Goal: Task Accomplishment & Management: Use online tool/utility

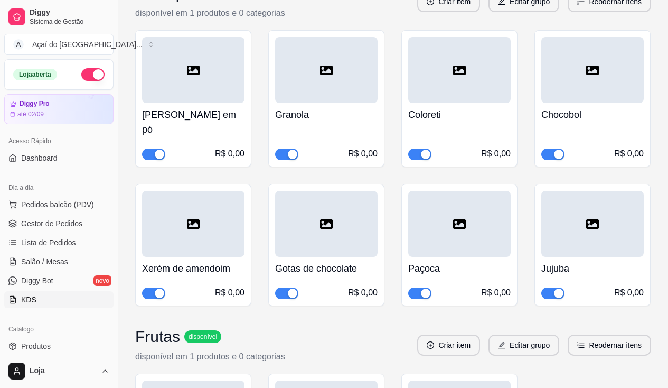
scroll to position [161, 0]
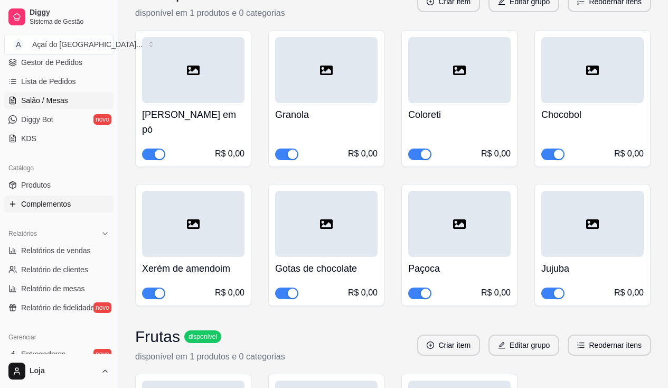
click at [48, 101] on span "Salão / Mesas" at bounding box center [44, 100] width 47 height 11
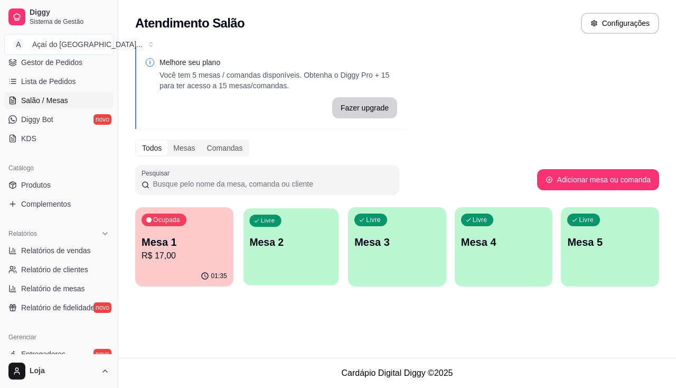
click at [277, 259] on div "Livre Mesa 2" at bounding box center [290, 240] width 95 height 64
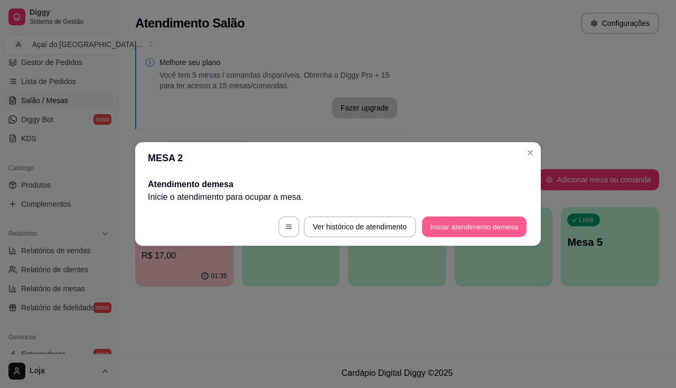
click at [428, 225] on button "Iniciar atendimento de mesa" at bounding box center [474, 227] width 105 height 21
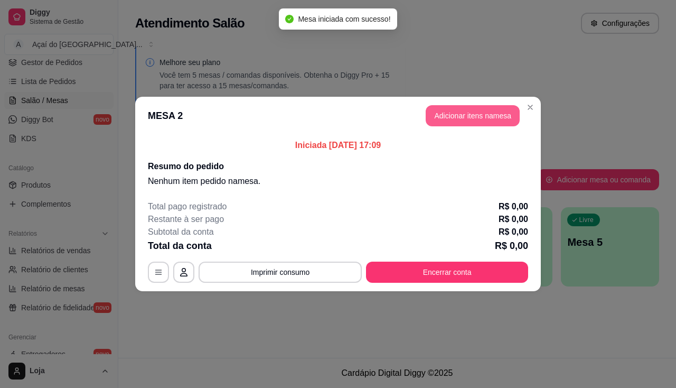
click at [474, 106] on button "Adicionar itens na mesa" at bounding box center [473, 115] width 94 height 21
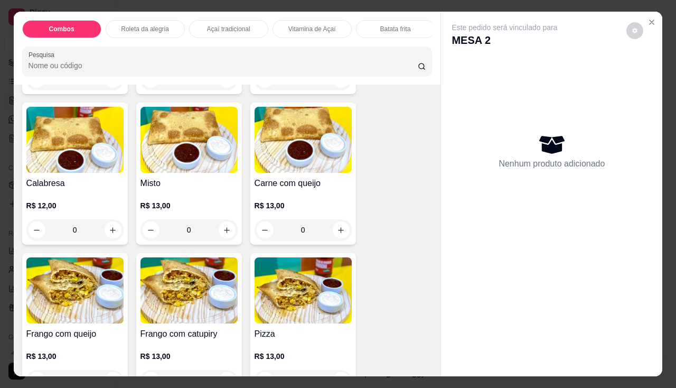
scroll to position [1479, 0]
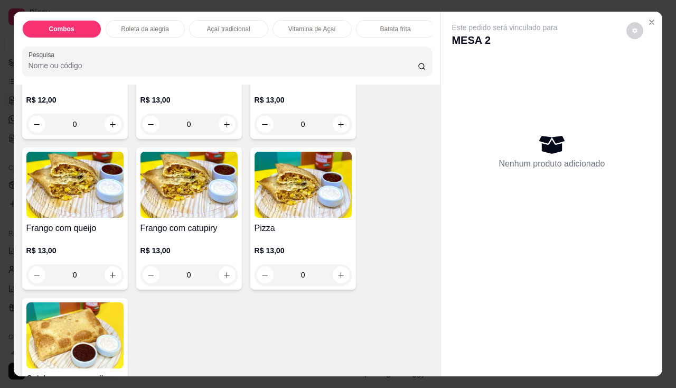
click at [164, 184] on img at bounding box center [189, 185] width 97 height 66
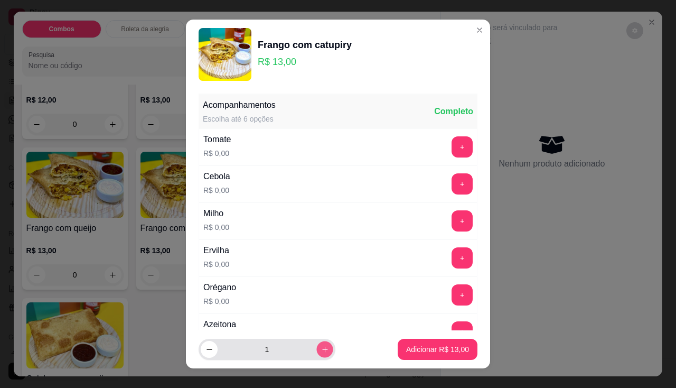
click at [322, 349] on icon "increase-product-quantity" at bounding box center [324, 349] width 5 height 5
type input "2"
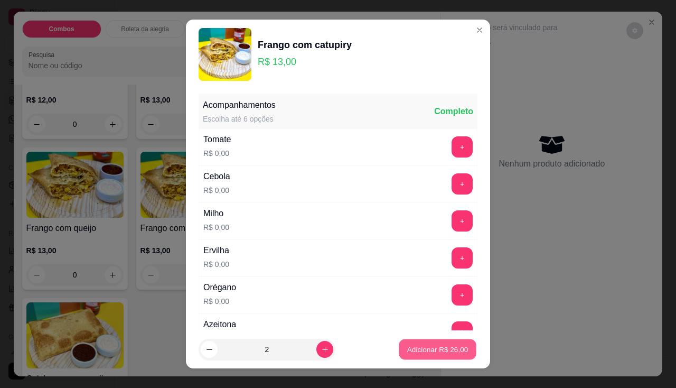
click at [435, 346] on p "Adicionar R$ 26,00" at bounding box center [437, 349] width 61 height 10
type input "2"
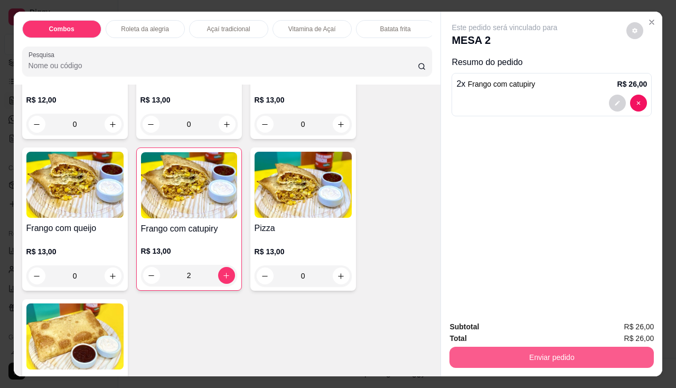
click at [483, 351] on button "Enviar pedido" at bounding box center [552, 357] width 204 height 21
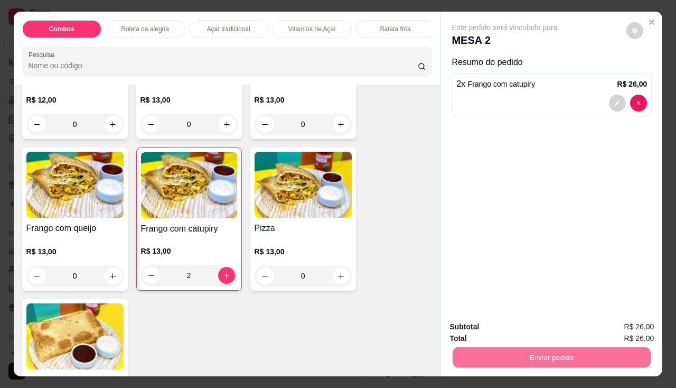
click at [489, 331] on button "Não registrar e enviar pedido" at bounding box center [517, 327] width 110 height 20
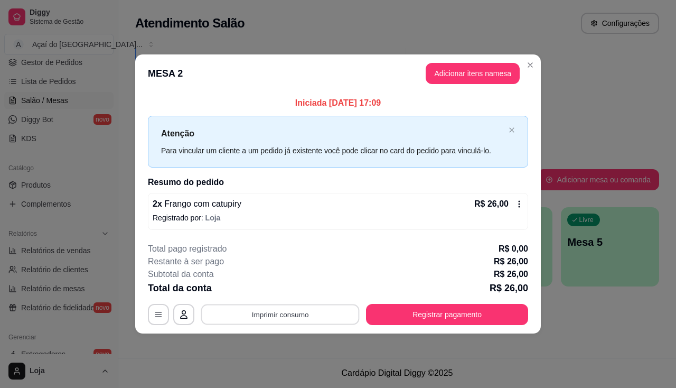
click at [306, 314] on button "Imprimir consumo" at bounding box center [280, 314] width 158 height 21
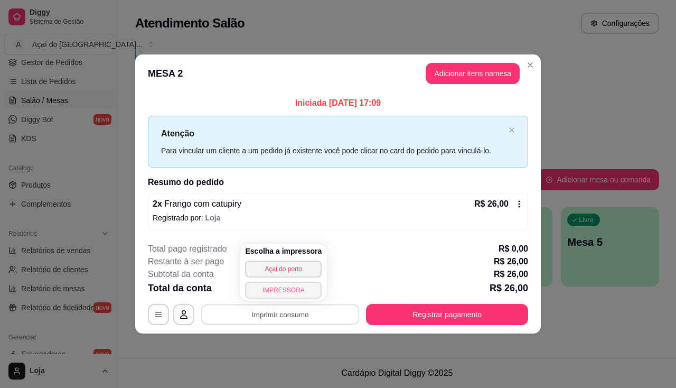
click at [293, 292] on button "IMPRESSORA" at bounding box center [283, 290] width 77 height 17
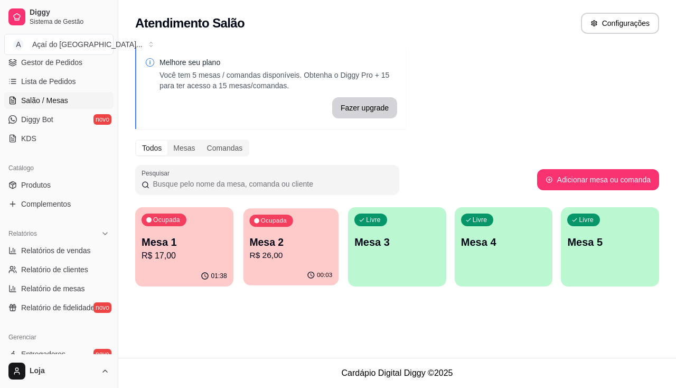
click at [260, 251] on p "R$ 26,00" at bounding box center [290, 255] width 83 height 12
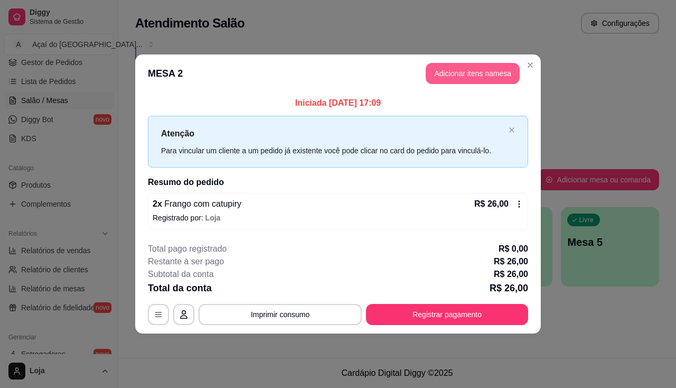
click at [487, 79] on button "Adicionar itens na mesa" at bounding box center [473, 73] width 94 height 21
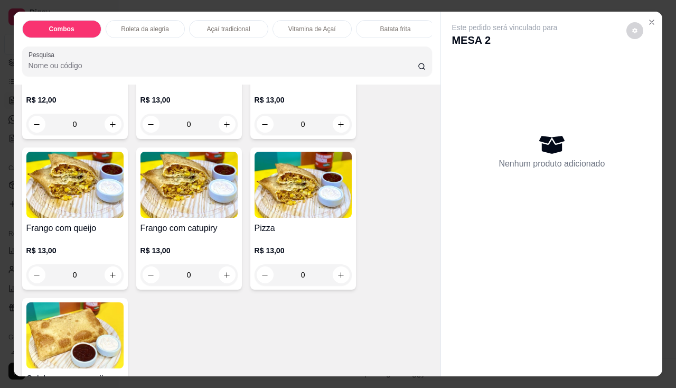
click at [96, 222] on div "Frango com queijo R$ 13,00 0" at bounding box center [75, 218] width 106 height 142
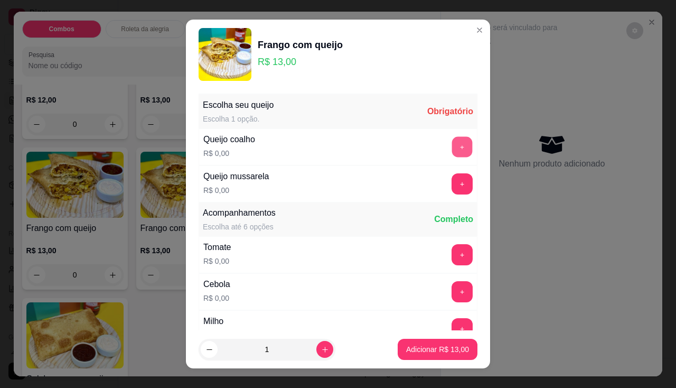
click at [452, 147] on button "+" at bounding box center [462, 146] width 21 height 21
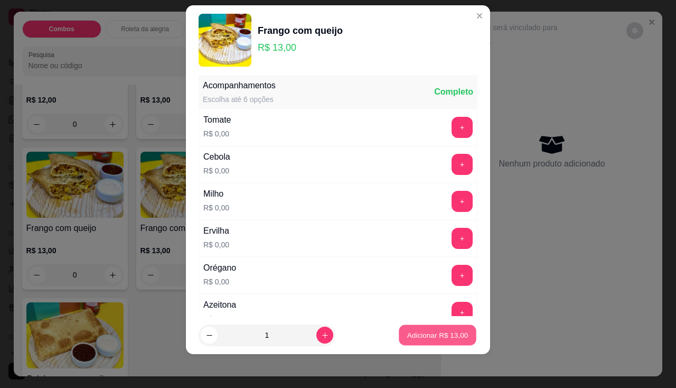
click at [444, 334] on p "Adicionar R$ 13,00" at bounding box center [437, 335] width 61 height 10
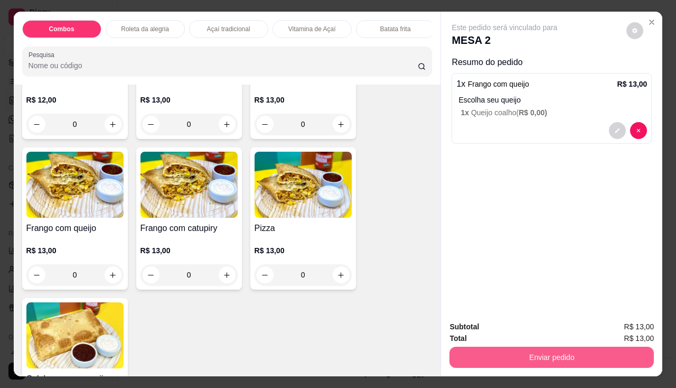
click at [485, 347] on button "Enviar pedido" at bounding box center [552, 357] width 204 height 21
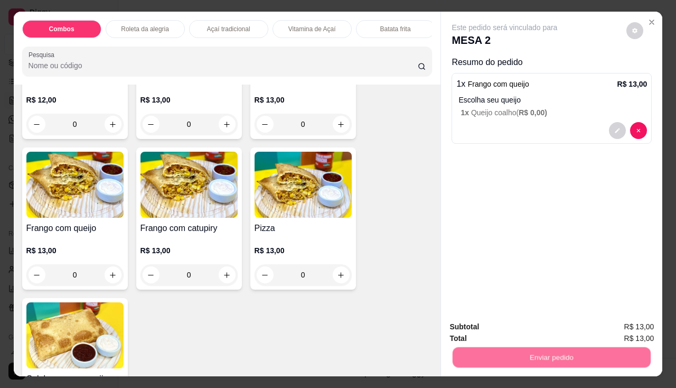
click at [487, 321] on button "Não registrar e enviar pedido" at bounding box center [517, 327] width 110 height 20
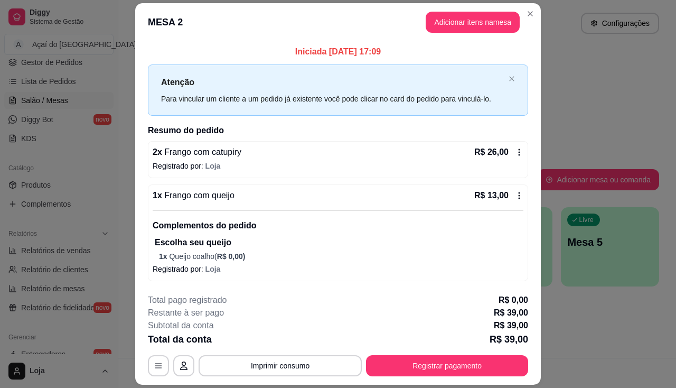
scroll to position [31, 0]
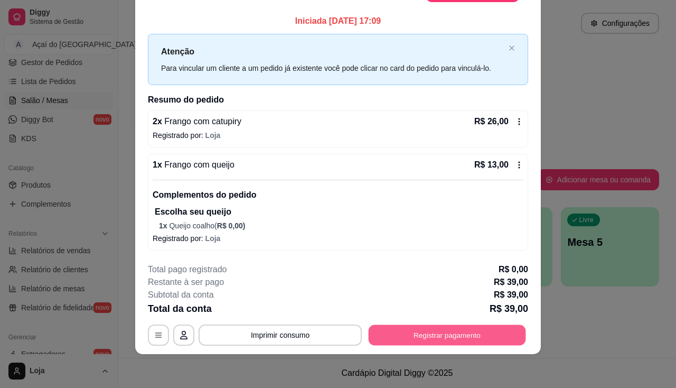
click at [445, 333] on button "Registrar pagamento" at bounding box center [447, 335] width 157 height 21
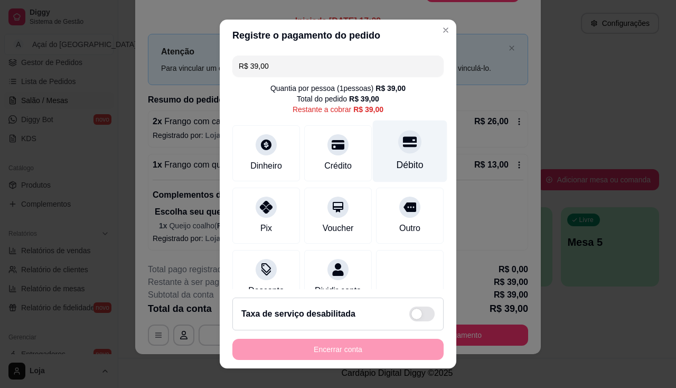
click at [403, 145] on icon at bounding box center [410, 141] width 14 height 11
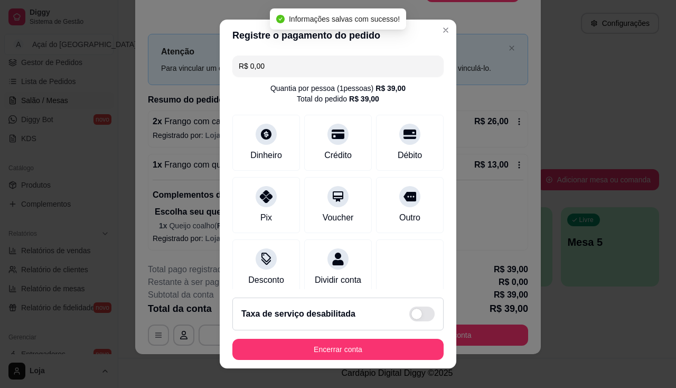
type input "R$ 0,00"
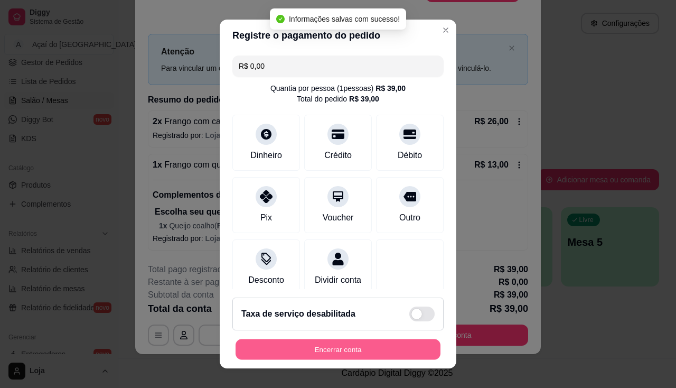
click at [391, 350] on button "Encerrar conta" at bounding box center [338, 349] width 205 height 21
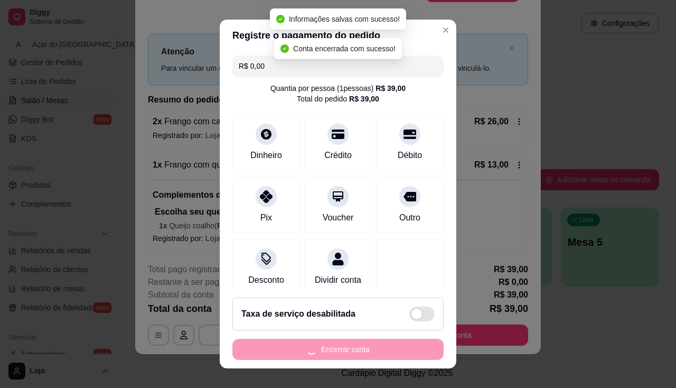
scroll to position [0, 0]
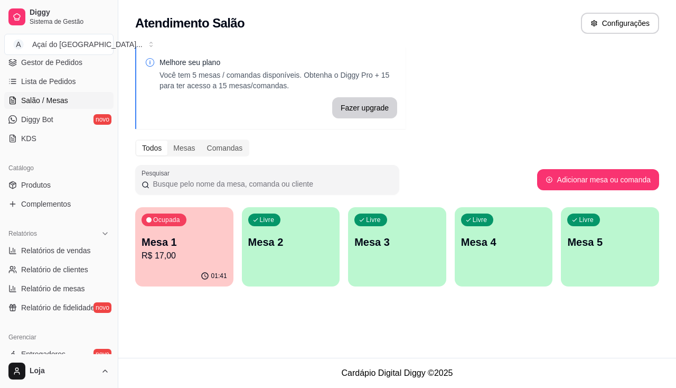
click at [162, 257] on p "R$ 17,00" at bounding box center [185, 255] width 86 height 13
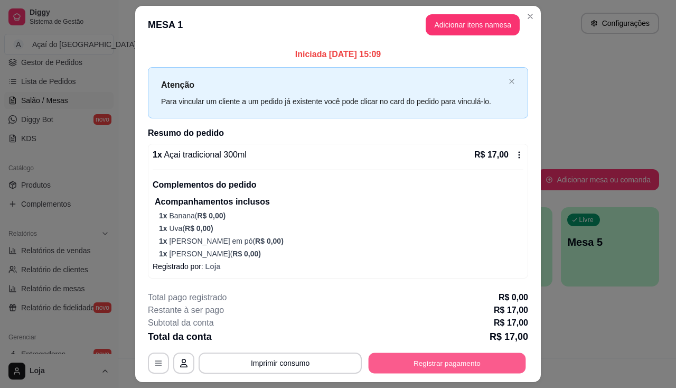
click at [432, 368] on button "Registrar pagamento" at bounding box center [447, 363] width 157 height 21
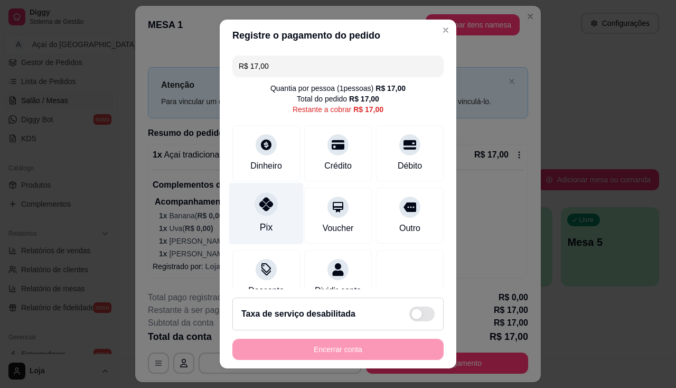
click at [259, 205] on icon at bounding box center [266, 204] width 14 height 14
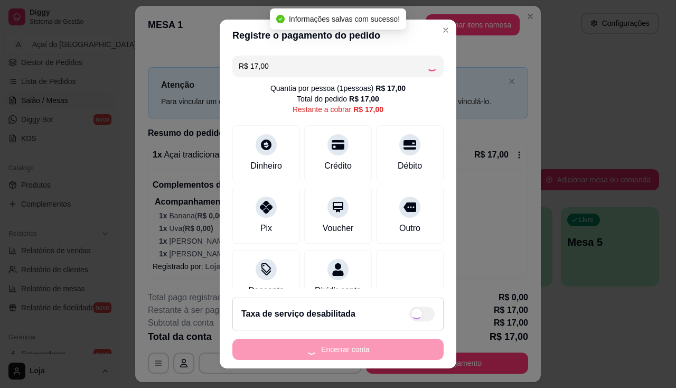
type input "R$ 0,00"
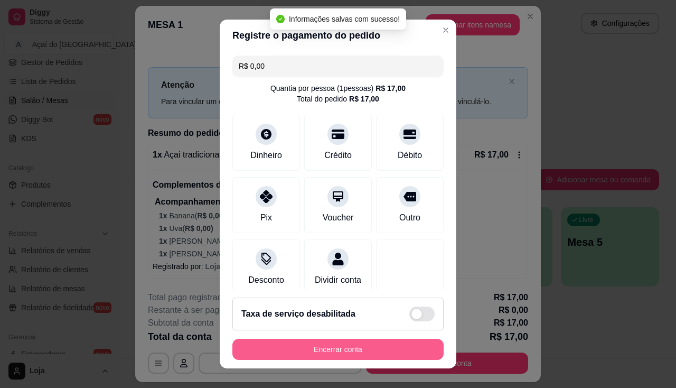
click at [297, 353] on button "Encerrar conta" at bounding box center [337, 349] width 211 height 21
